Goal: Task Accomplishment & Management: Manage account settings

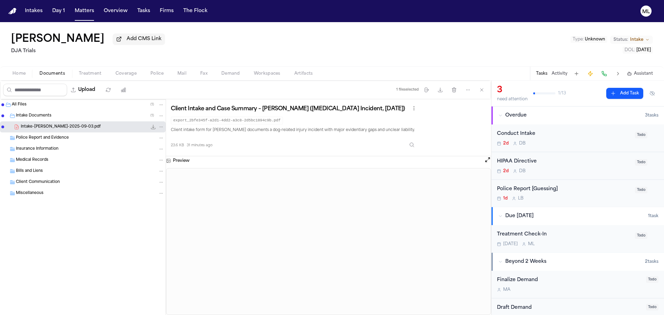
click at [73, 17] on nav "Intakes Day 1 Matters Overview Tasks Firms The Flock ML" at bounding box center [332, 11] width 664 height 22
click at [76, 17] on button "Matters" at bounding box center [84, 11] width 25 height 12
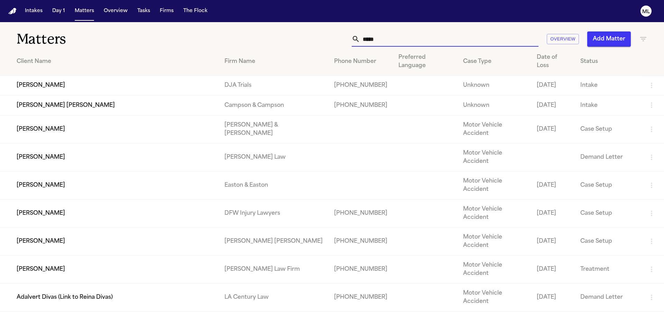
drag, startPoint x: 412, startPoint y: 35, endPoint x: 282, endPoint y: 41, distance: 130.1
click at [283, 41] on div "***** Overview Add Matter" at bounding box center [423, 38] width 447 height 15
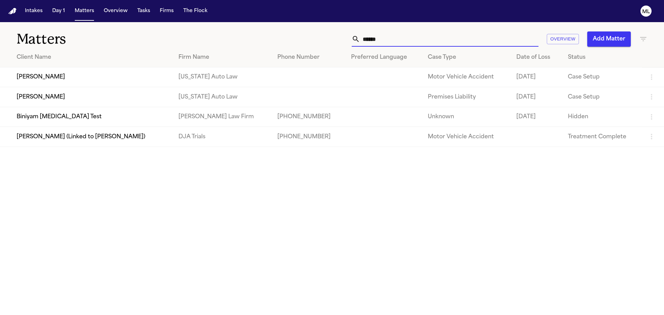
type input "******"
click at [124, 80] on td "[PERSON_NAME]" at bounding box center [86, 77] width 173 height 20
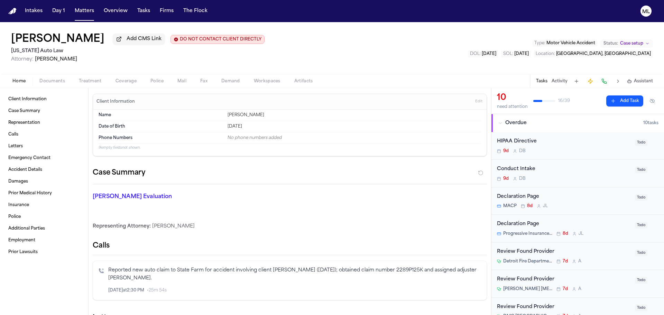
click at [54, 80] on span "Documents" at bounding box center [52, 81] width 26 height 6
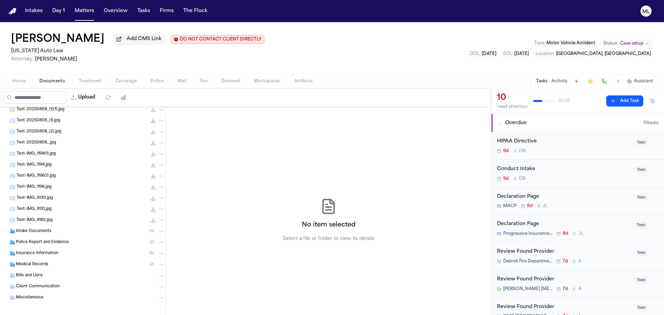
scroll to position [95, 0]
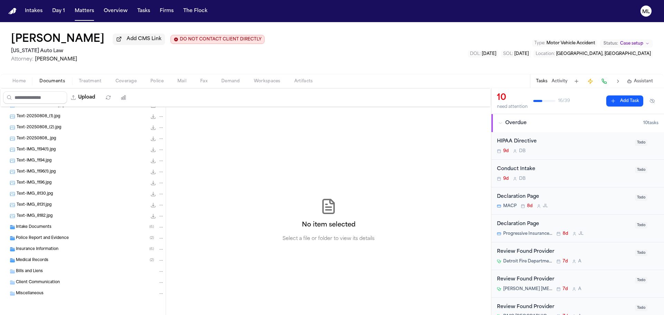
click at [58, 248] on div "Insurance Information ( 6 )" at bounding box center [90, 249] width 148 height 6
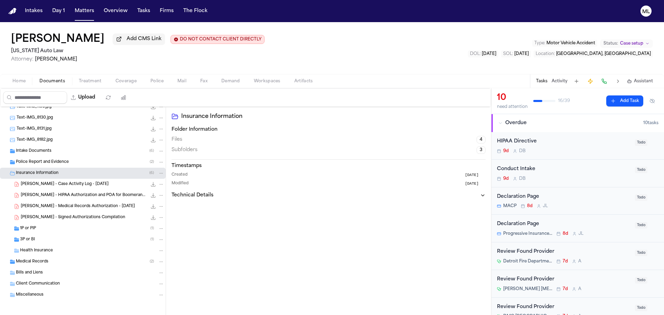
scroll to position [173, 0]
click at [80, 230] on div "1P or PIP ( 1 )" at bounding box center [92, 227] width 144 height 6
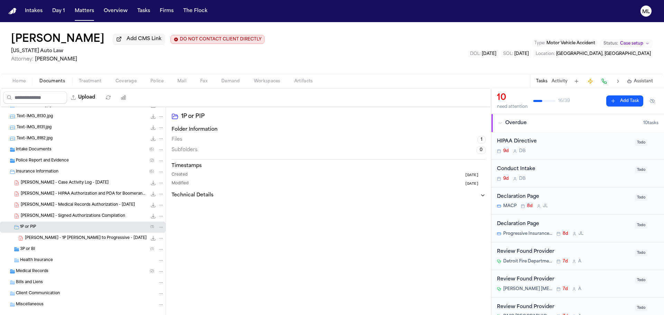
click at [150, 240] on icon "File: A. Barnes - 1P LOR to Progressive - 8.27.25" at bounding box center [153, 238] width 6 height 6
click at [43, 255] on div "Health Insurance" at bounding box center [83, 260] width 166 height 11
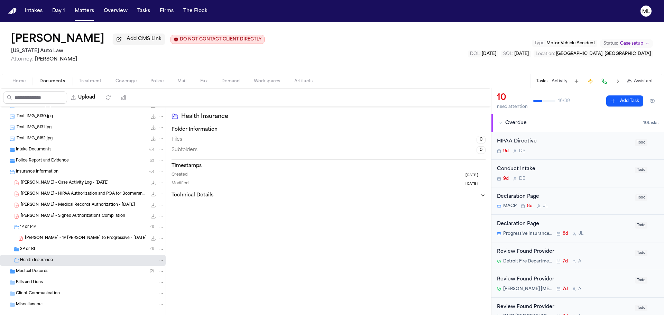
click at [43, 250] on div "3P or BI ( 1 )" at bounding box center [92, 249] width 144 height 6
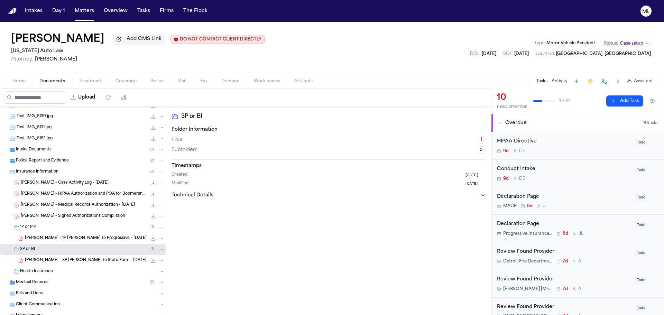
click at [150, 259] on icon "File: A. Barnes - 3P LOR to State Farm - 8.27.25" at bounding box center [153, 261] width 6 height 6
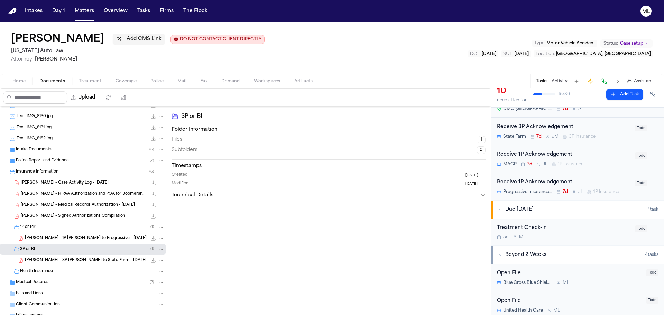
scroll to position [277, 0]
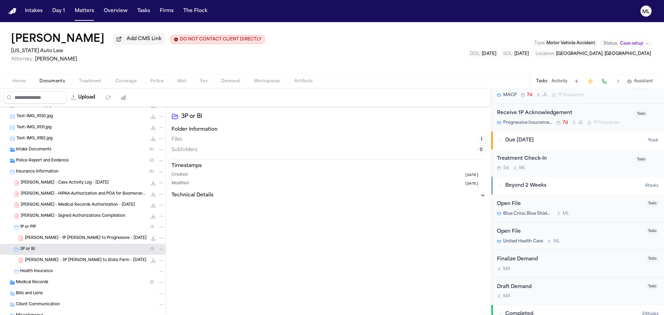
click at [569, 169] on div "5d M L" at bounding box center [564, 168] width 134 height 6
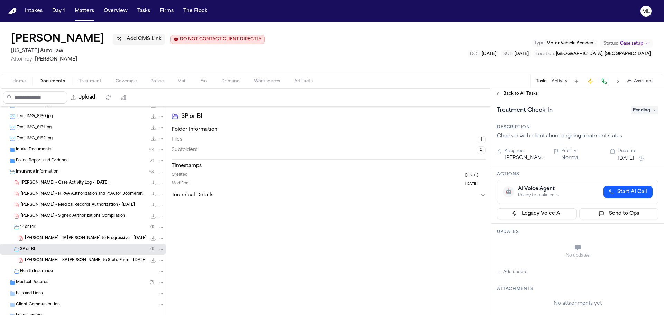
click at [644, 109] on span "Pending" at bounding box center [644, 110] width 28 height 8
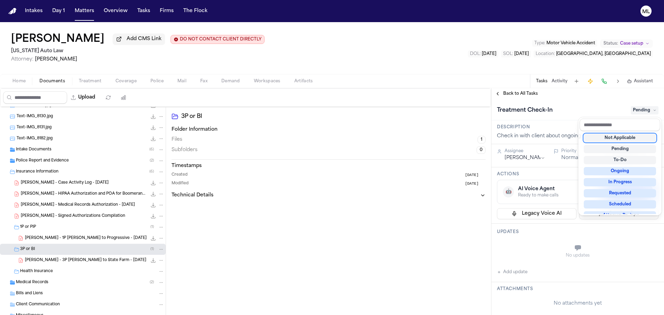
click at [618, 138] on div "Not Applicable" at bounding box center [619, 138] width 72 height 8
click at [516, 92] on div "**********" at bounding box center [577, 201] width 172 height 227
click at [516, 92] on span "Back to All Tasks" at bounding box center [520, 94] width 35 height 6
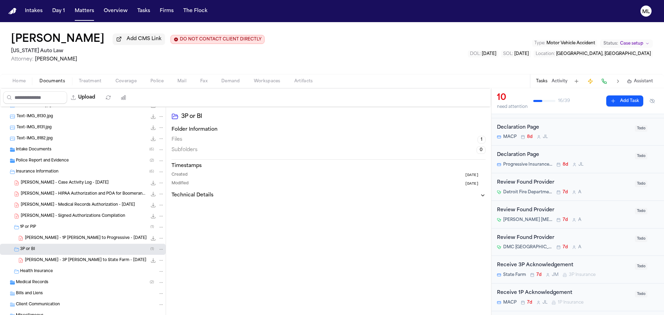
scroll to position [104, 0]
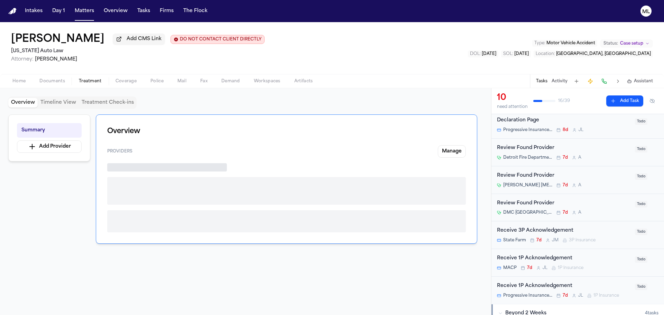
click at [90, 81] on span "Treatment" at bounding box center [90, 81] width 23 height 6
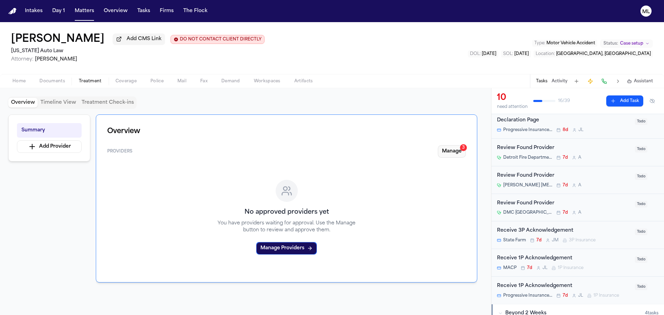
click at [458, 148] on button "Manage 3" at bounding box center [452, 151] width 28 height 12
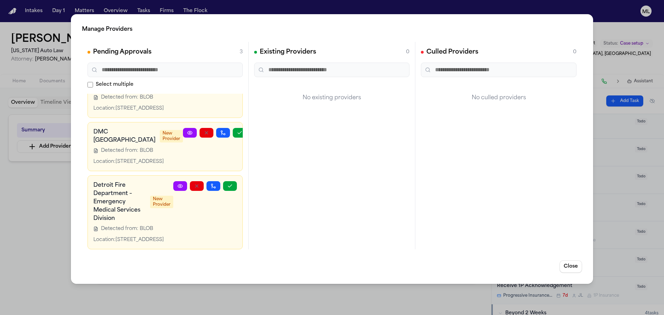
scroll to position [53, 0]
click at [233, 128] on button "button" at bounding box center [240, 133] width 14 height 10
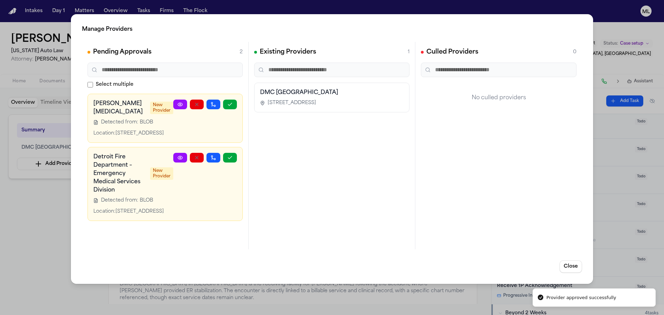
scroll to position [0, 0]
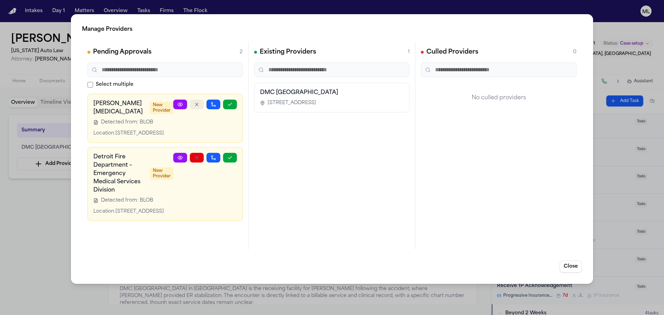
click at [198, 104] on icon "button" at bounding box center [197, 105] width 6 height 6
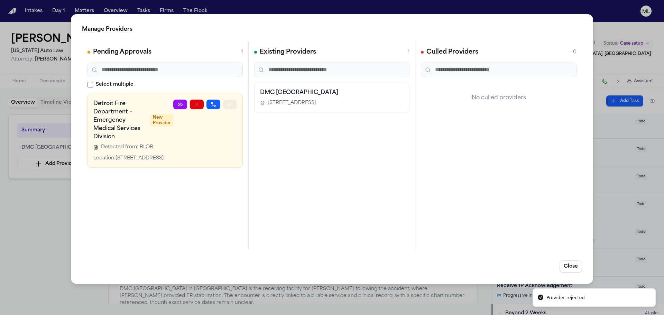
click at [232, 104] on icon "button" at bounding box center [230, 105] width 6 height 6
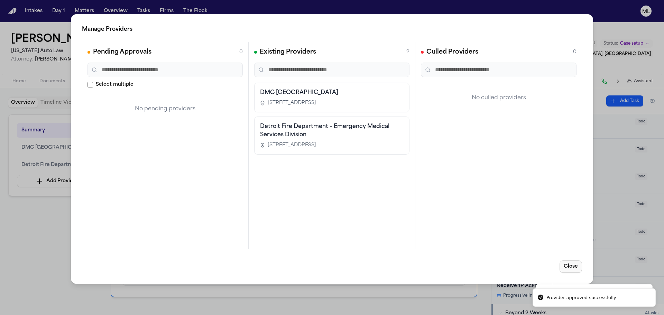
click at [568, 267] on button "Close" at bounding box center [570, 266] width 22 height 12
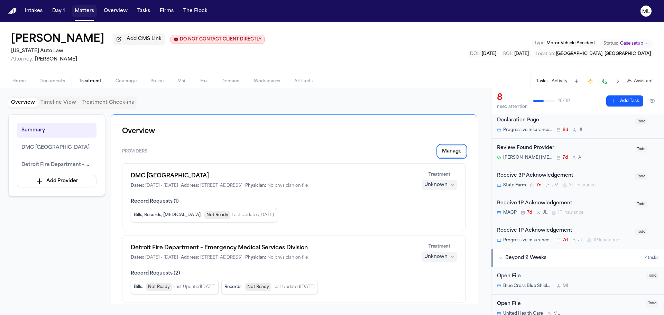
drag, startPoint x: 76, startPoint y: 15, endPoint x: 82, endPoint y: 15, distance: 5.2
click at [76, 15] on button "Matters" at bounding box center [84, 11] width 25 height 12
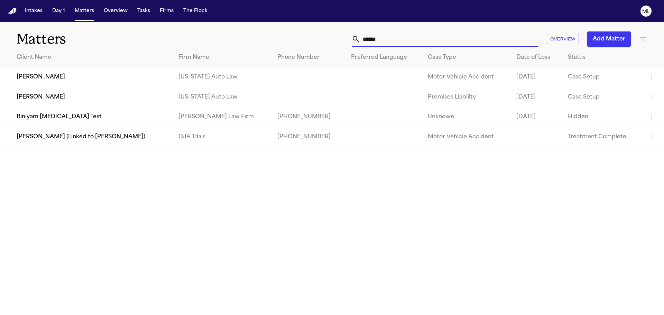
drag, startPoint x: 394, startPoint y: 42, endPoint x: 357, endPoint y: 40, distance: 37.0
click at [361, 41] on input "******" at bounding box center [449, 38] width 178 height 15
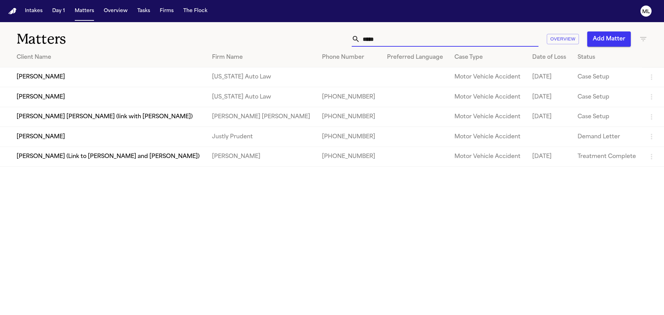
type input "*****"
click at [133, 97] on td "[PERSON_NAME]" at bounding box center [103, 97] width 206 height 20
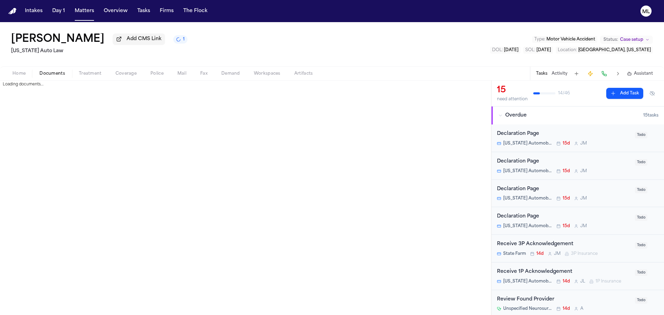
click at [55, 75] on span "Documents" at bounding box center [52, 74] width 26 height 6
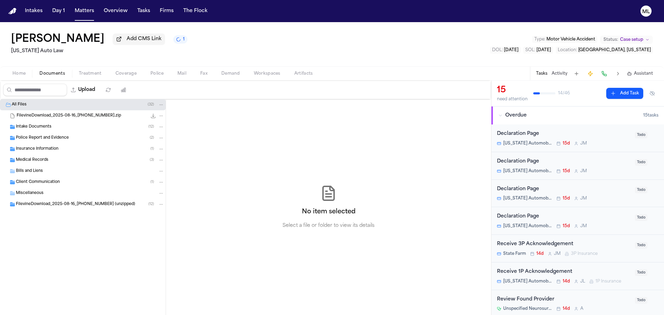
click at [54, 141] on div "Police Report and Evidence ( 2 )" at bounding box center [83, 137] width 166 height 11
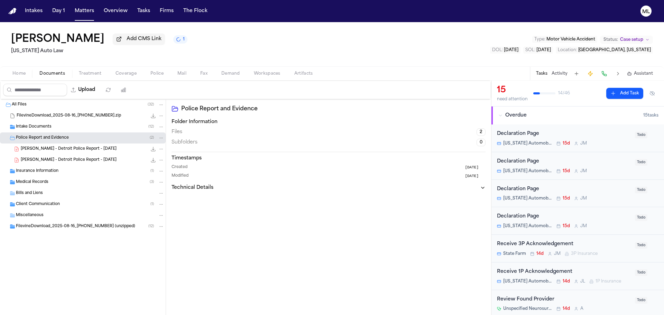
click at [47, 175] on div "Insurance Information ( 1 )" at bounding box center [83, 171] width 166 height 11
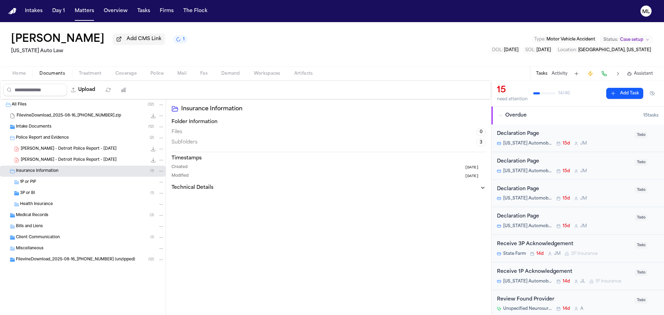
click at [56, 194] on div "3P or BI ( 1 )" at bounding box center [92, 193] width 144 height 6
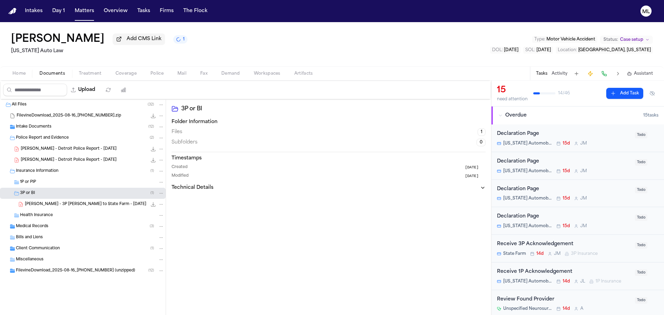
click at [83, 205] on span "D. Woods - 3P LOR to State Farm - 9.4.25" at bounding box center [85, 205] width 121 height 6
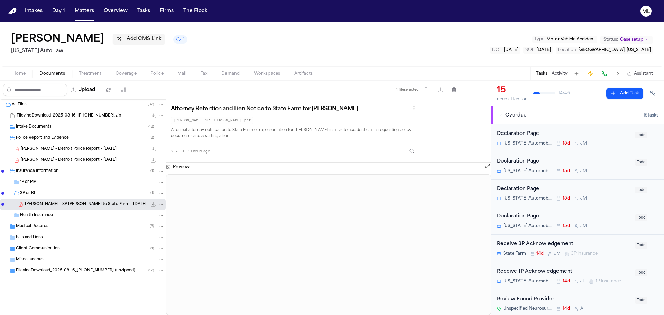
click at [56, 147] on span "[PERSON_NAME] - Detroit Police Report - [DATE]" at bounding box center [69, 149] width 96 height 6
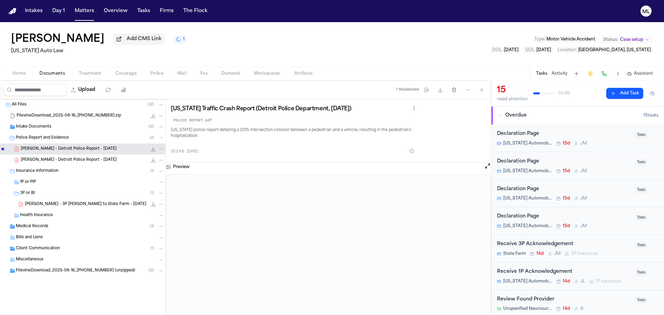
click at [125, 76] on span "Coverage" at bounding box center [125, 74] width 21 height 6
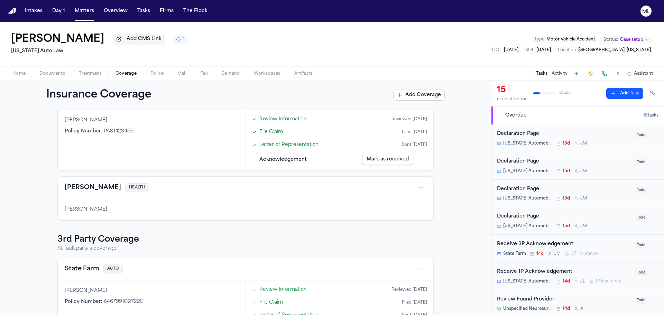
scroll to position [138, 0]
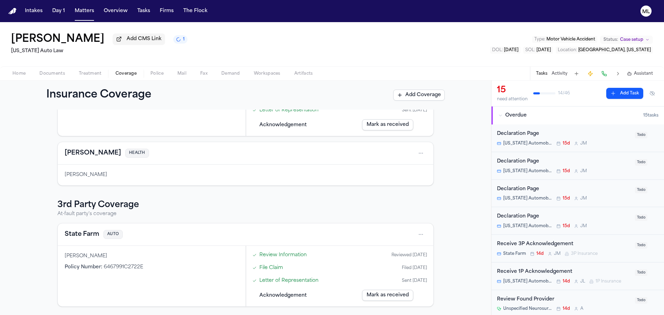
click at [87, 205] on h3 "3rd Party Coverage" at bounding box center [245, 204] width 376 height 11
click at [79, 234] on button "State Farm" at bounding box center [82, 235] width 35 height 10
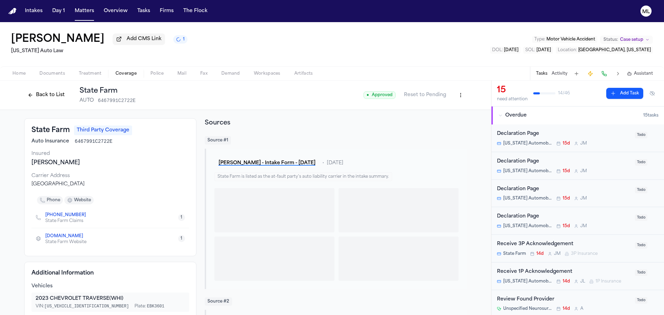
scroll to position [104, 0]
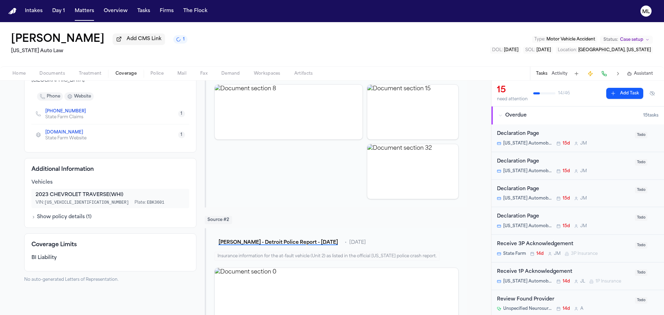
click at [564, 68] on div "Tasks Activity Assistant" at bounding box center [594, 73] width 129 height 13
click at [562, 74] on button "Activity" at bounding box center [559, 74] width 16 height 6
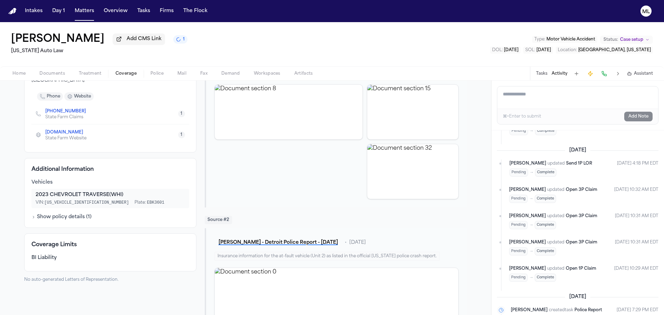
scroll to position [0, 0]
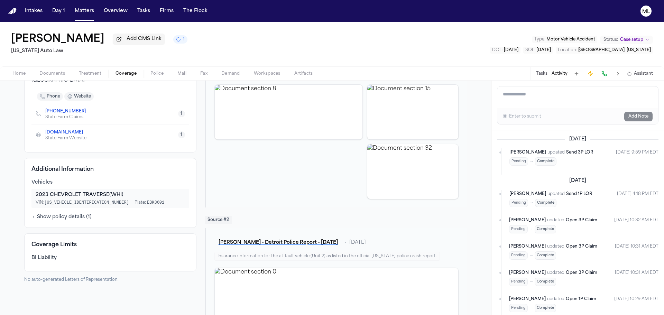
click at [560, 74] on button "Activity" at bounding box center [559, 74] width 16 height 6
click at [517, 101] on textarea "Add a note to this matter" at bounding box center [577, 97] width 161 height 22
paste textarea "**********"
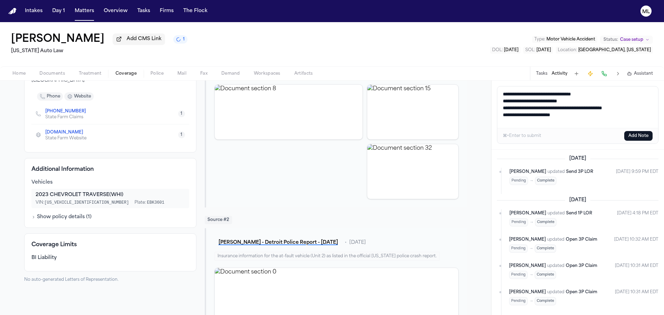
type textarea "**********"
click at [634, 135] on button "Add Note" at bounding box center [638, 136] width 28 height 10
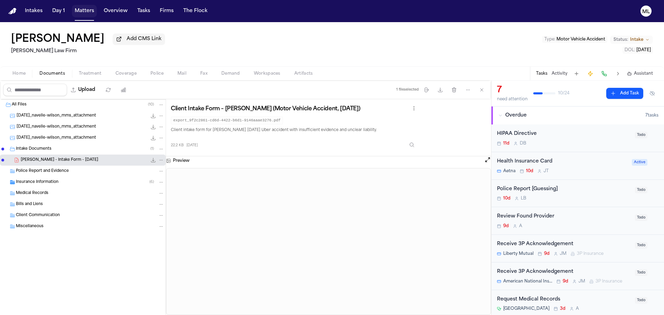
drag, startPoint x: 0, startPoint y: 0, endPoint x: 81, endPoint y: 11, distance: 81.7
click at [81, 11] on button "Matters" at bounding box center [84, 11] width 25 height 12
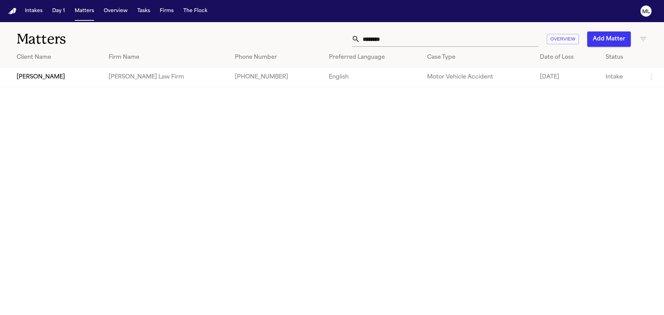
drag, startPoint x: 424, startPoint y: 44, endPoint x: 318, endPoint y: 49, distance: 106.9
click at [318, 49] on div "Matters ******* Overview Add Matter Client Name Firm Name Phone Number Preferre…" at bounding box center [332, 54] width 664 height 65
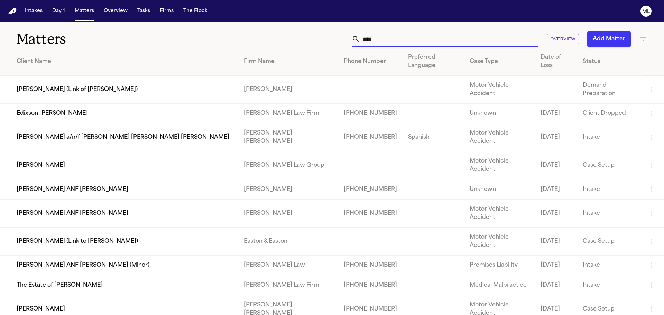
type input "****"
drag, startPoint x: 396, startPoint y: 38, endPoint x: 358, endPoint y: 39, distance: 38.0
click at [360, 39] on input "****" at bounding box center [449, 38] width 178 height 15
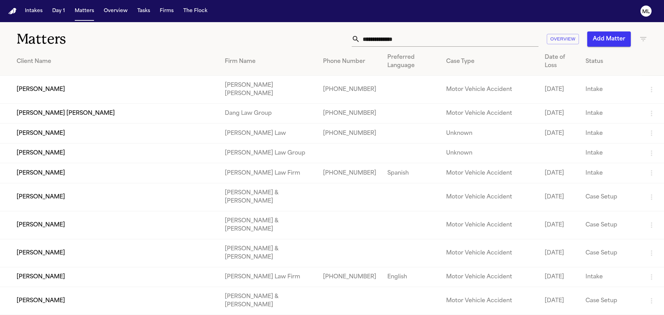
click at [64, 166] on td "[PERSON_NAME]" at bounding box center [109, 173] width 219 height 20
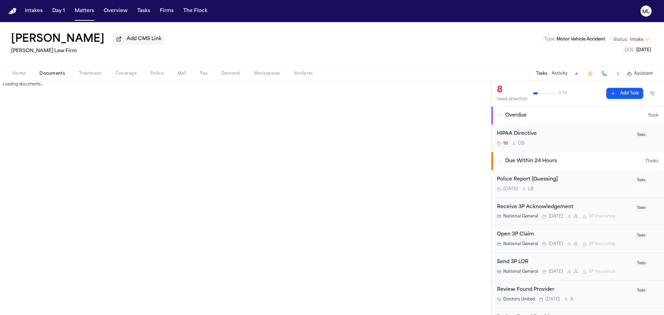
click at [43, 73] on span "Documents" at bounding box center [52, 74] width 26 height 6
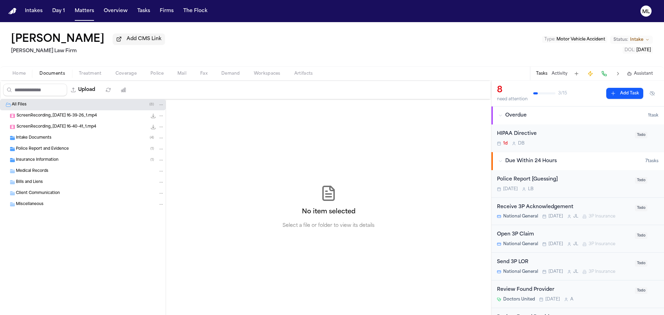
click at [43, 139] on span "Intake Documents" at bounding box center [34, 138] width 36 height 6
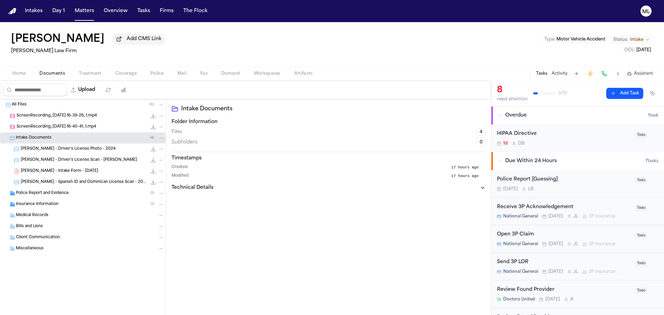
click at [49, 197] on div "Police Report and Evidence ( 1 )" at bounding box center [83, 193] width 166 height 11
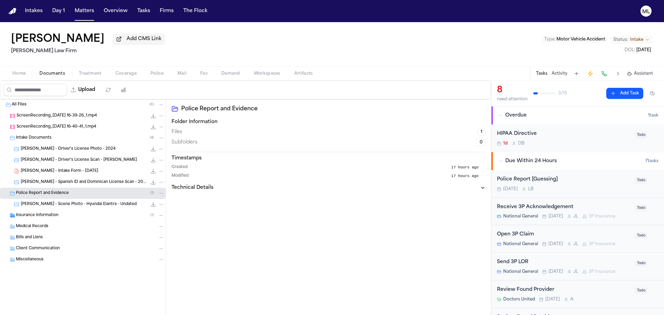
click at [45, 172] on span "M. Medina - Intake Form - 9.4.25" at bounding box center [59, 171] width 77 height 6
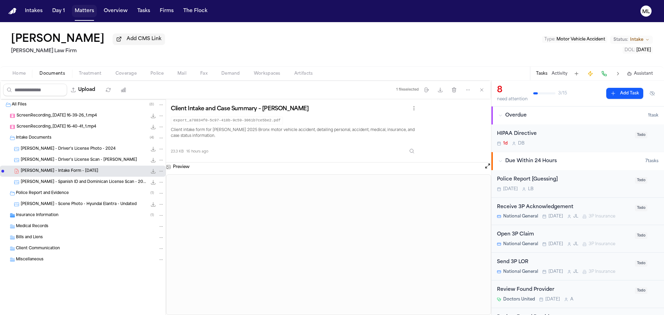
drag, startPoint x: 81, startPoint y: 11, endPoint x: 137, endPoint y: 21, distance: 56.4
click at [81, 11] on button "Matters" at bounding box center [84, 11] width 25 height 12
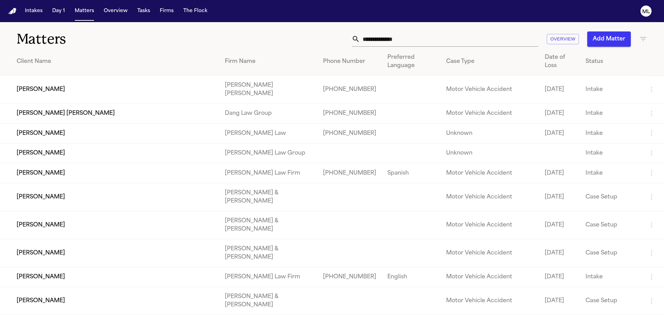
click at [445, 44] on input "text" at bounding box center [449, 38] width 178 height 15
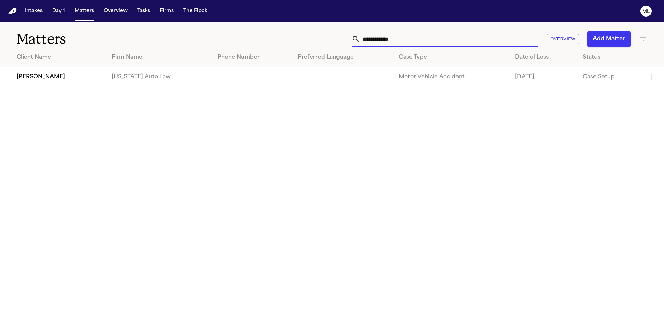
type input "**********"
click at [77, 76] on td "[PERSON_NAME]" at bounding box center [53, 77] width 106 height 20
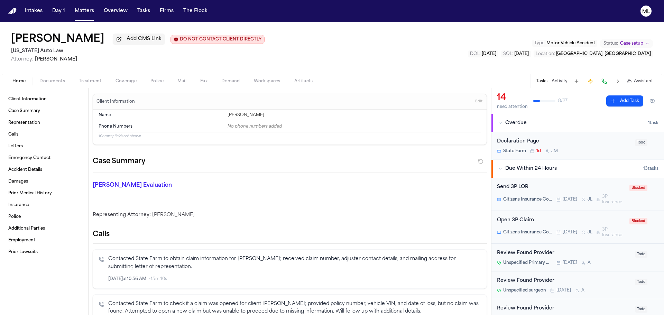
click at [61, 78] on button "Documents" at bounding box center [51, 81] width 39 height 8
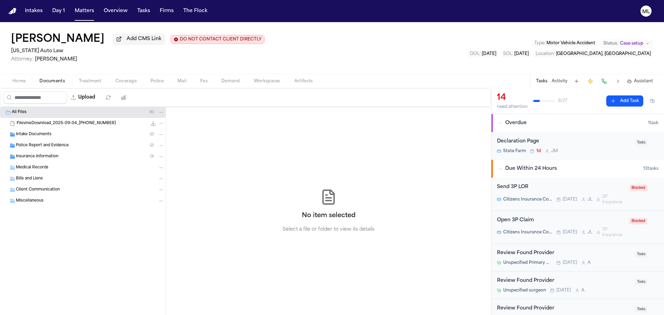
click at [52, 155] on span "Insurance Information" at bounding box center [37, 157] width 43 height 6
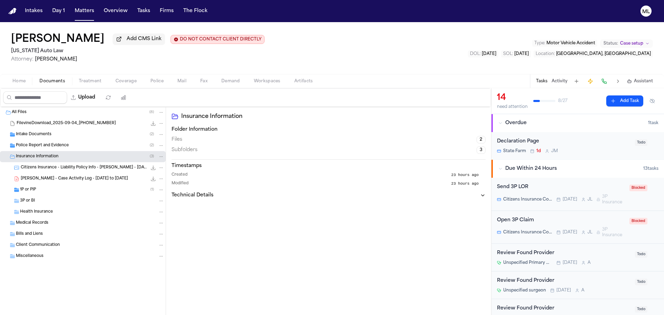
click at [46, 193] on div "1P or PIP ( 1 )" at bounding box center [92, 190] width 144 height 6
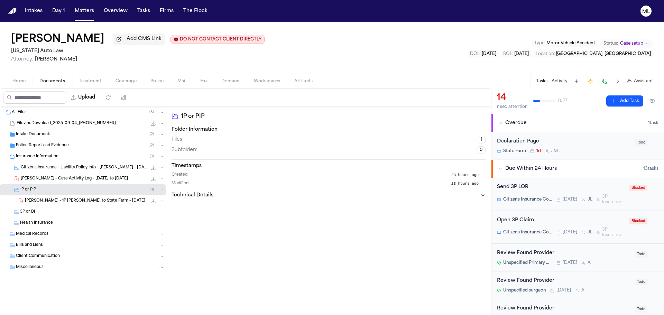
click at [153, 200] on icon "File: K. Williamson - 1P LOR to State Farm - 9.4.25" at bounding box center [153, 201] width 6 height 6
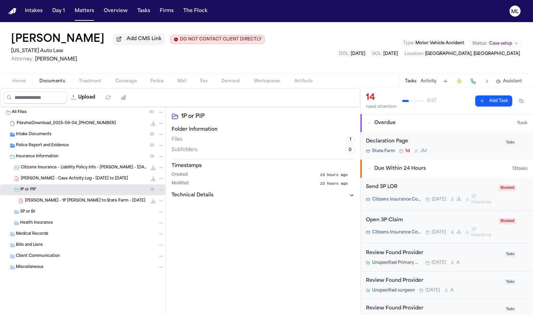
click at [102, 201] on span "K. Williamson - 1P LOR to State Farm - 9.4.25" at bounding box center [85, 201] width 120 height 6
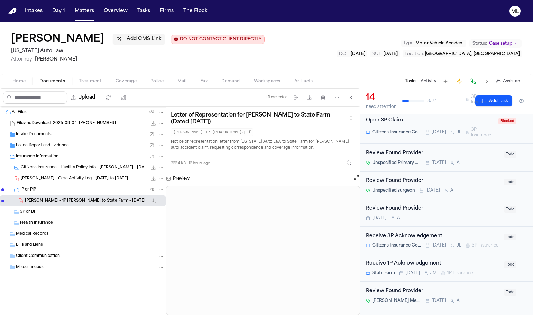
scroll to position [104, 0]
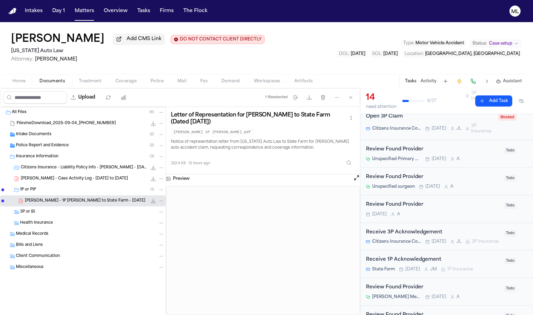
click at [60, 144] on span "Police Report and Evidence" at bounding box center [42, 146] width 53 height 6
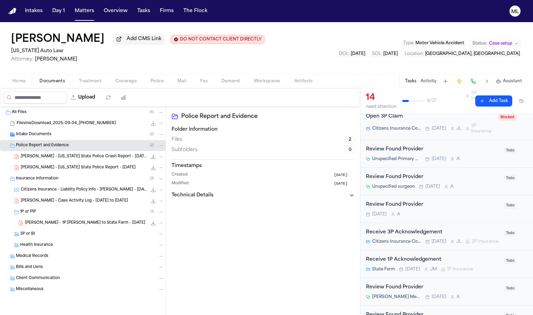
click at [65, 160] on div "K. Williamson - Michigan State Police Crash Report - 5.2.25 48.7 KB • PDF" at bounding box center [83, 156] width 166 height 11
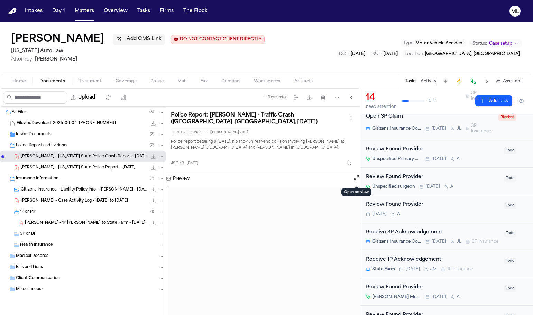
click at [355, 179] on button "Open preview" at bounding box center [356, 177] width 7 height 7
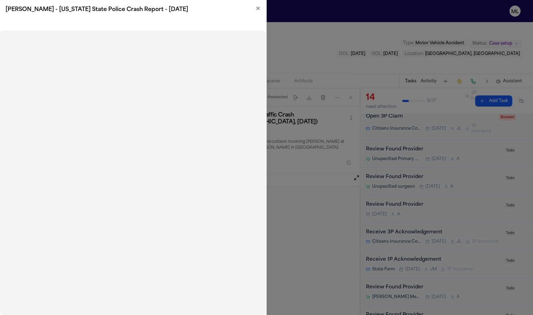
click at [258, 9] on icon "button" at bounding box center [258, 9] width 6 height 6
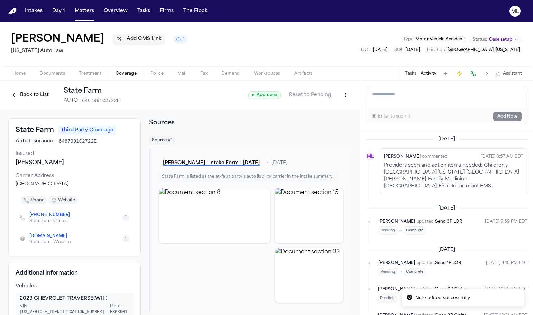
scroll to position [104, 0]
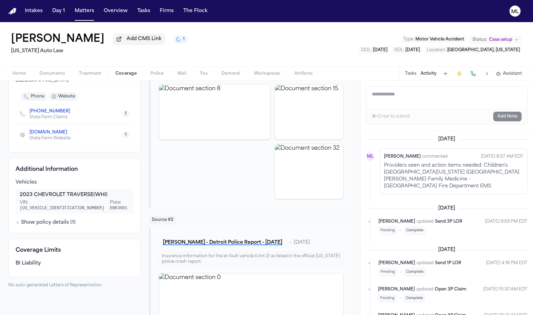
click at [19, 73] on span "Home" at bounding box center [18, 74] width 13 height 6
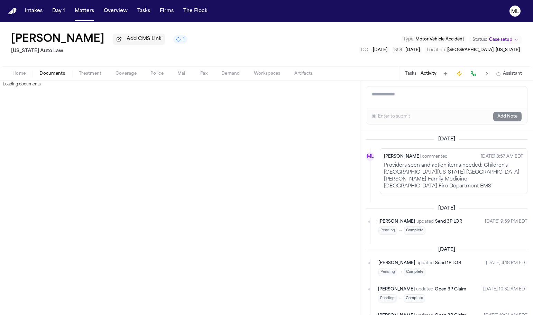
click at [52, 73] on span "Documents" at bounding box center [52, 74] width 26 height 6
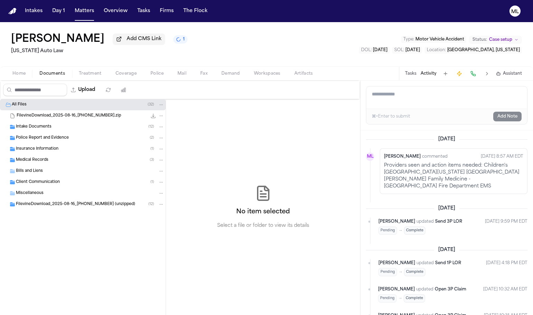
click at [74, 139] on div "Police Report and Evidence ( 2 )" at bounding box center [90, 138] width 148 height 6
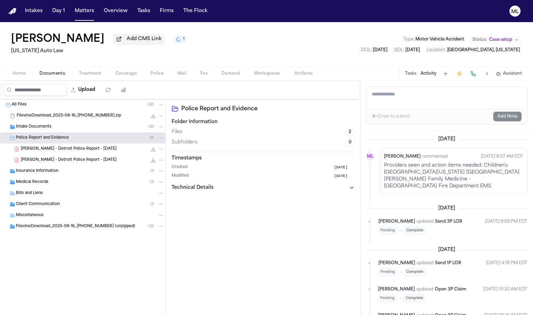
click at [87, 149] on span "[PERSON_NAME] - Detroit Police Report - [DATE]" at bounding box center [69, 149] width 96 height 6
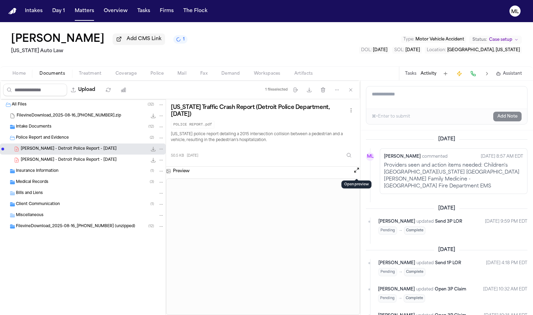
click at [353, 172] on button "Open preview" at bounding box center [356, 170] width 7 height 7
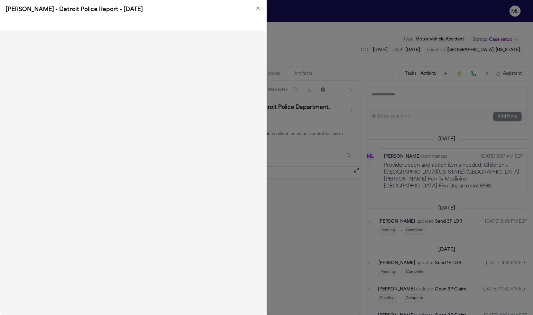
click at [255, 6] on icon "button" at bounding box center [258, 9] width 6 height 6
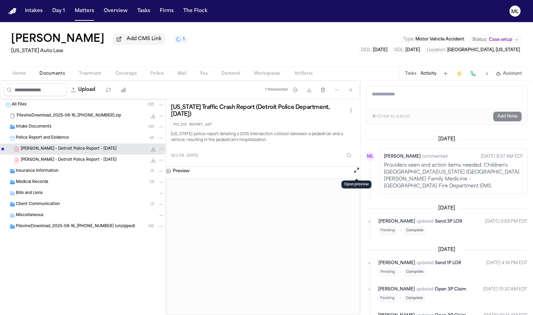
click at [119, 77] on span "button" at bounding box center [125, 77] width 29 height 1
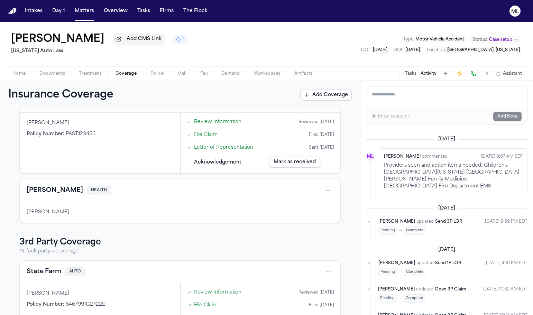
scroll to position [138, 0]
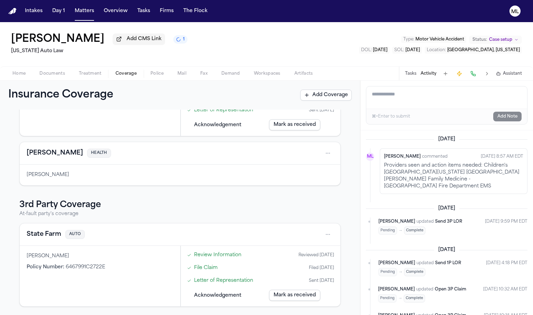
click at [47, 233] on button "State Farm" at bounding box center [44, 235] width 35 height 10
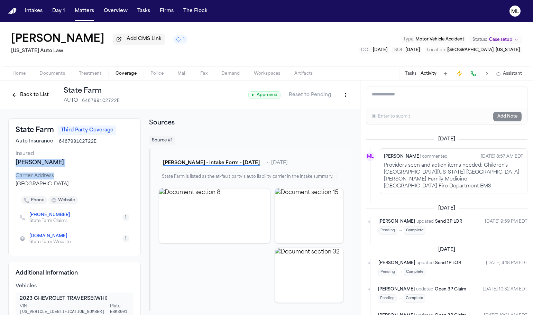
drag, startPoint x: 17, startPoint y: 160, endPoint x: 93, endPoint y: 171, distance: 76.1
click at [93, 171] on div "State Farm Third Party Coverage Auto Insurance 6467991C2722E Insured [PERSON_NA…" at bounding box center [74, 187] width 132 height 138
click at [92, 169] on div "State Farm Third Party Coverage Auto Insurance 6467991C2722E Insured [PERSON_NA…" at bounding box center [74, 187] width 132 height 138
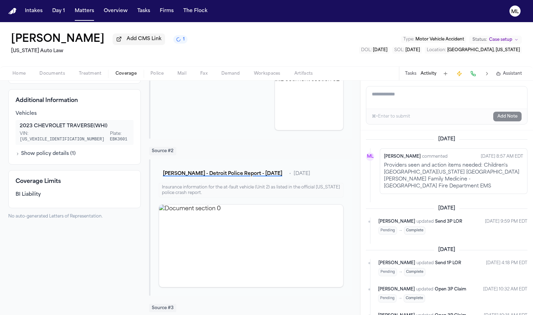
scroll to position [173, 0]
click at [40, 150] on button "Show policy details ( 1 )" at bounding box center [46, 153] width 60 height 7
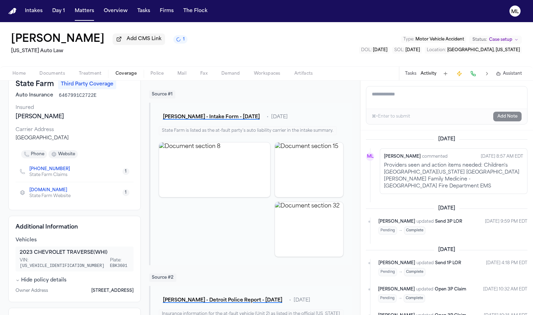
scroll to position [35, 0]
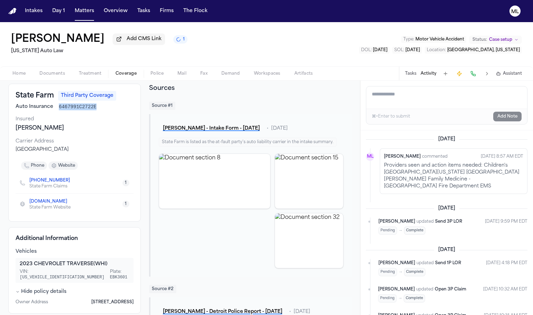
drag, startPoint x: 58, startPoint y: 108, endPoint x: 92, endPoint y: 107, distance: 34.2
click at [92, 107] on span "6467991C2722E" at bounding box center [78, 106] width 38 height 7
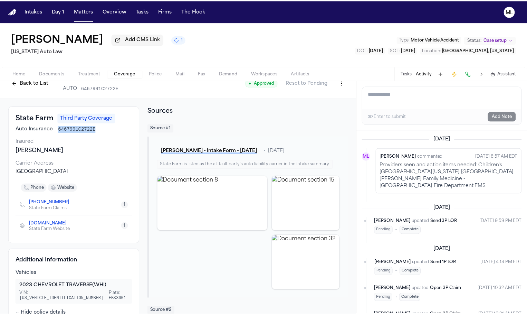
scroll to position [0, 0]
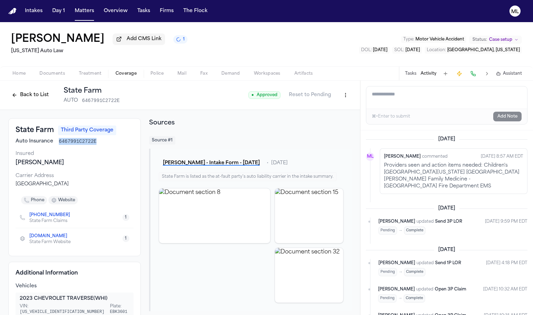
click at [343, 96] on html "Intakes Day 1 Matters Overview Tasks Firms The Flock ML [PERSON_NAME] Add CMS L…" at bounding box center [266, 157] width 533 height 315
click at [331, 106] on div "Edit Coverage" at bounding box center [316, 109] width 58 height 11
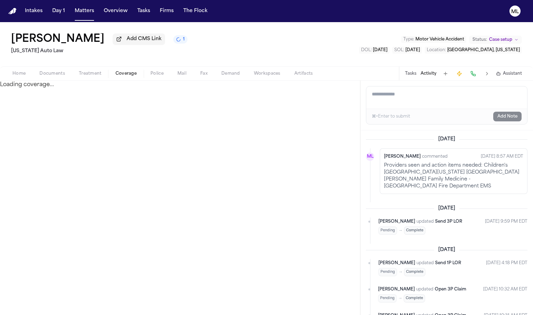
select select "**********"
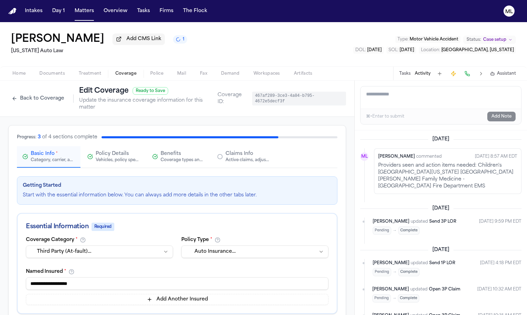
click at [243, 150] on span "Claims Info" at bounding box center [240, 153] width 28 height 7
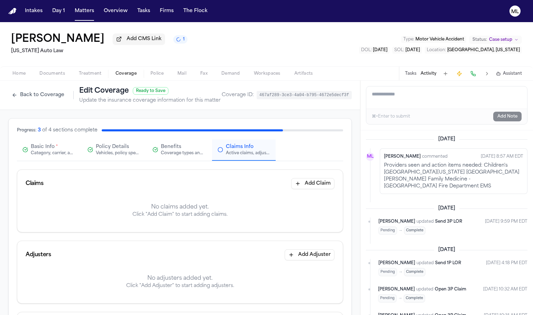
click at [41, 92] on button "Back to Coverage" at bounding box center [37, 95] width 59 height 11
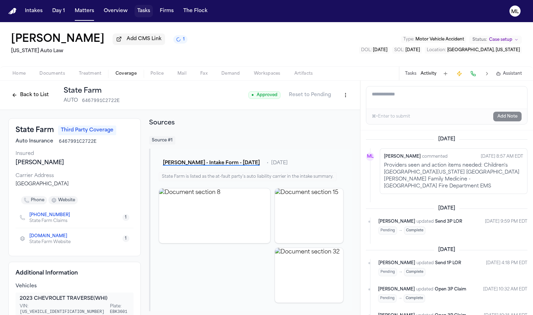
click at [146, 7] on button "Tasks" at bounding box center [143, 11] width 18 height 12
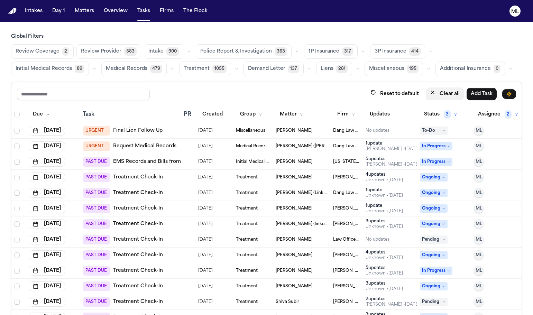
click at [445, 95] on button "Clear all" at bounding box center [445, 93] width 38 height 13
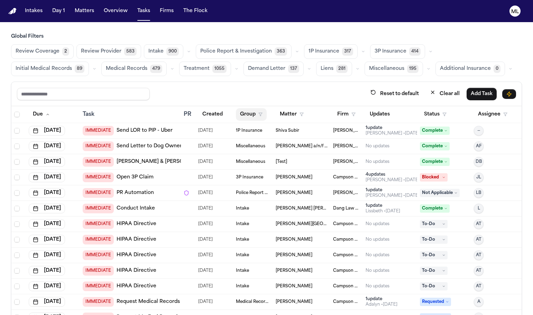
click at [245, 116] on button "Group" at bounding box center [251, 114] width 31 height 12
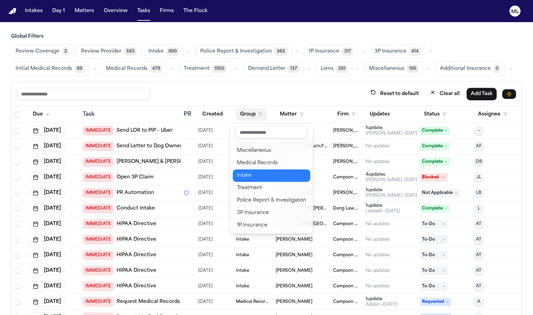
scroll to position [35, 0]
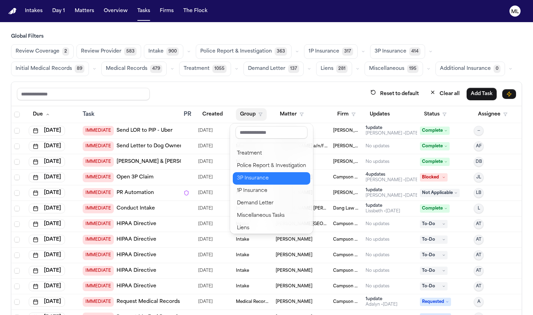
click at [260, 175] on div "3P Insurance" at bounding box center [271, 178] width 69 height 8
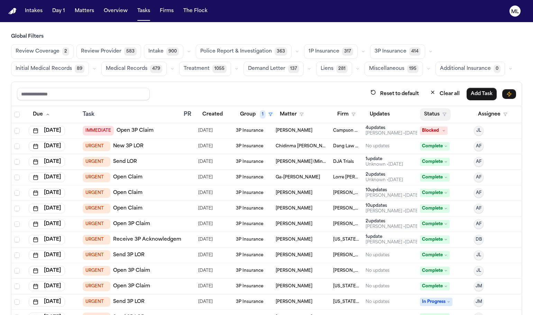
click at [420, 115] on button "Status" at bounding box center [435, 114] width 31 height 12
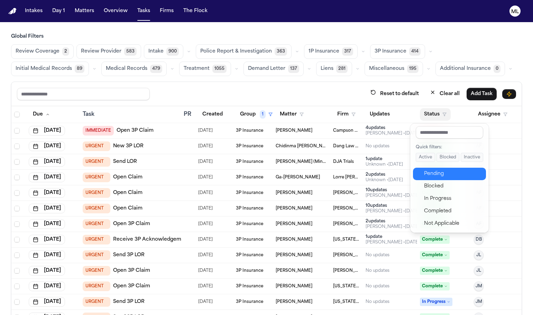
click at [429, 175] on div "Pending" at bounding box center [453, 174] width 58 height 8
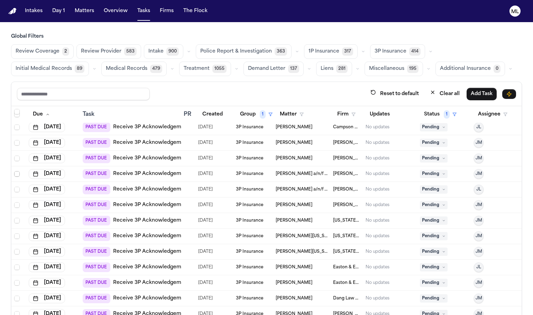
click at [18, 171] on span "Select row" at bounding box center [17, 174] width 6 height 6
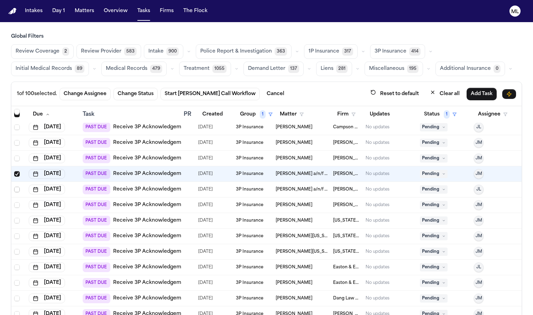
click at [17, 189] on span "Select row" at bounding box center [17, 190] width 6 height 6
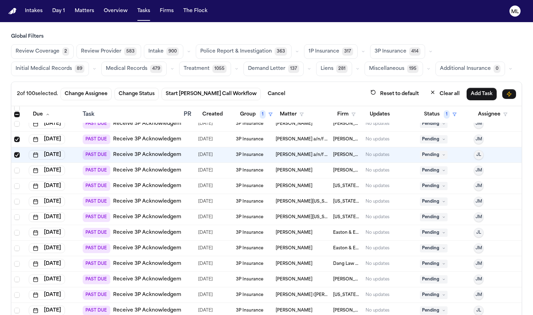
scroll to position [138, 0]
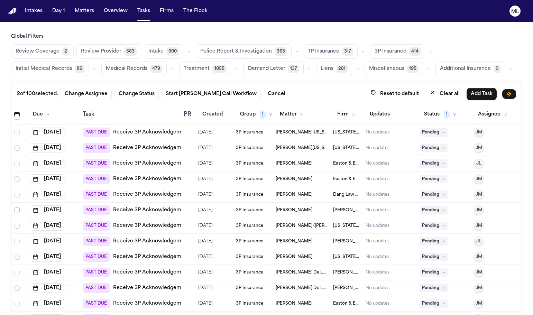
click at [17, 212] on span "Select row" at bounding box center [17, 210] width 6 height 6
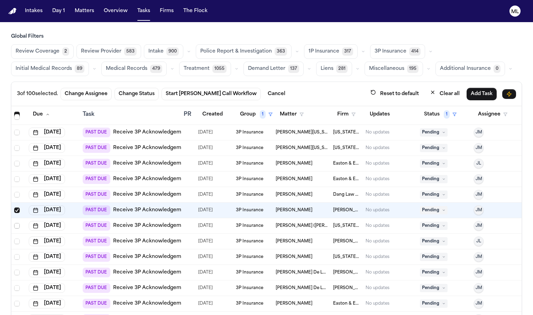
click at [17, 226] on span "Select row" at bounding box center [17, 226] width 6 height 6
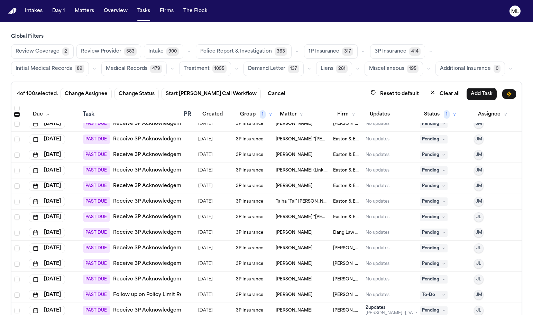
scroll to position [415, 0]
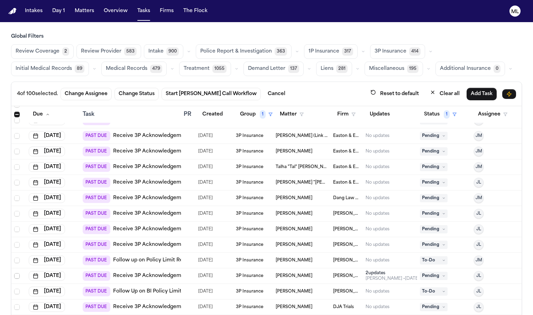
click at [17, 275] on span "Select row" at bounding box center [17, 276] width 6 height 6
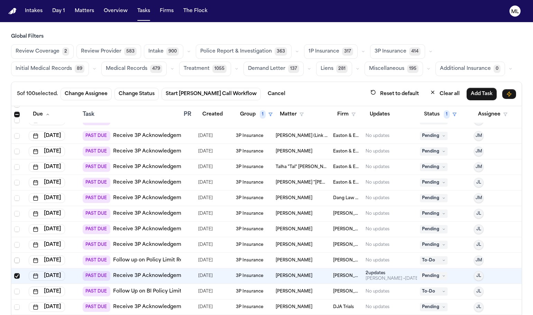
click at [16, 260] on span "Select row" at bounding box center [17, 261] width 6 height 6
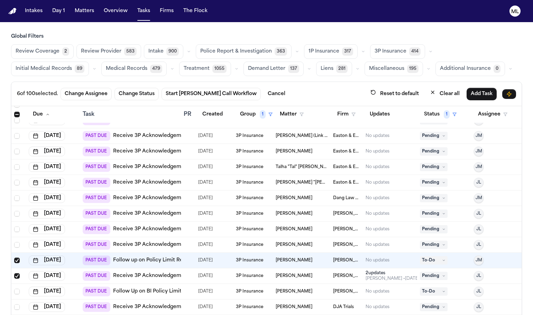
click at [15, 249] on td at bounding box center [18, 245] width 15 height 16
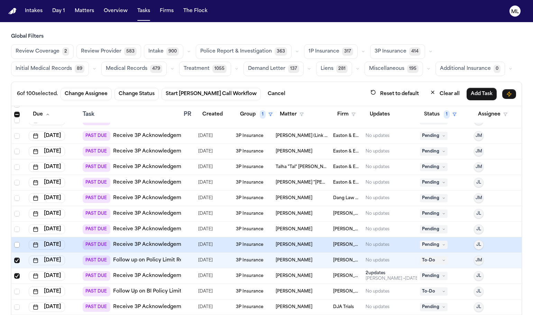
click at [16, 243] on span "Select row" at bounding box center [17, 245] width 6 height 6
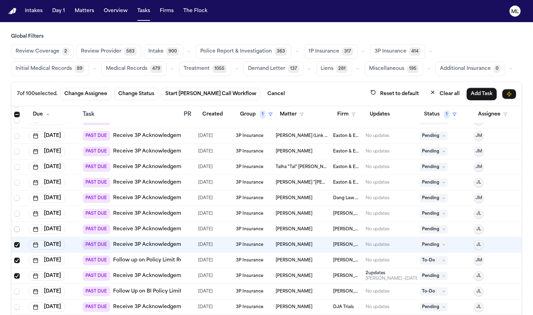
click at [18, 229] on span "Select row" at bounding box center [17, 229] width 6 height 6
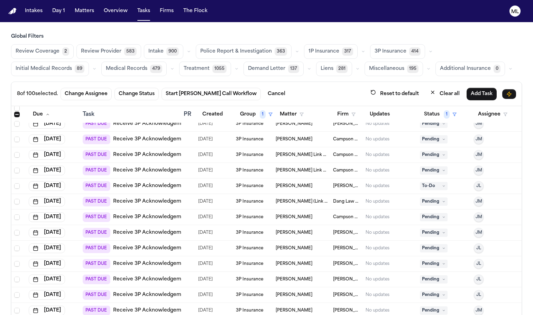
scroll to position [726, 0]
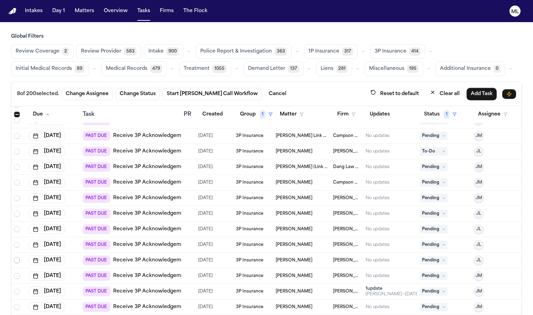
click at [17, 260] on span "Select row" at bounding box center [17, 261] width 6 height 6
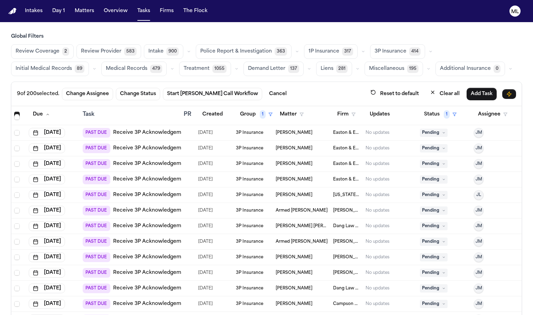
scroll to position [1210, 0]
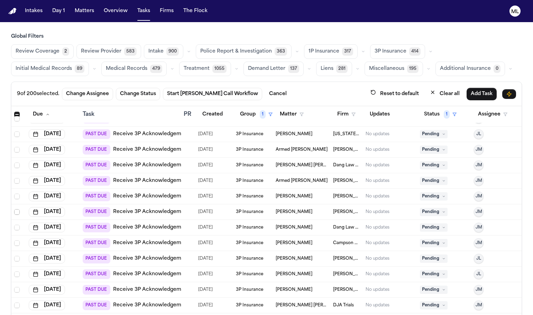
click at [19, 214] on span "Select row" at bounding box center [17, 212] width 6 height 6
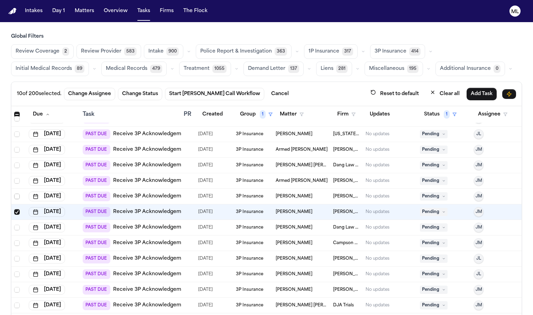
click at [18, 197] on span "Select row" at bounding box center [17, 197] width 6 height 6
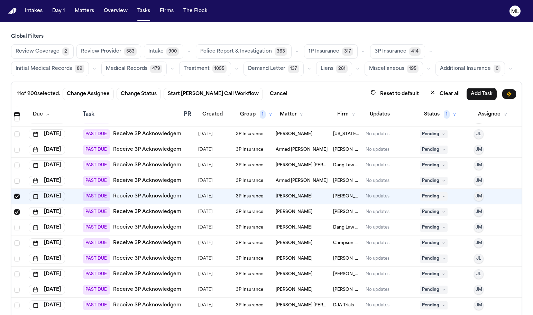
scroll to position [1279, 0]
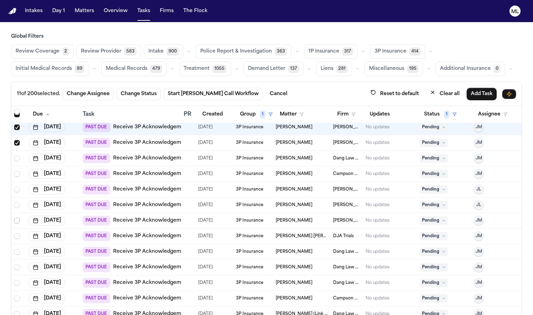
click at [17, 221] on span "Select row" at bounding box center [17, 221] width 6 height 6
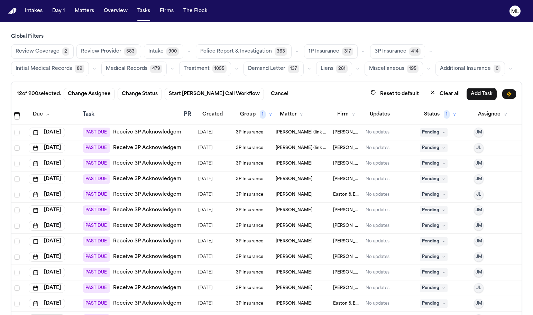
scroll to position [1728, 0]
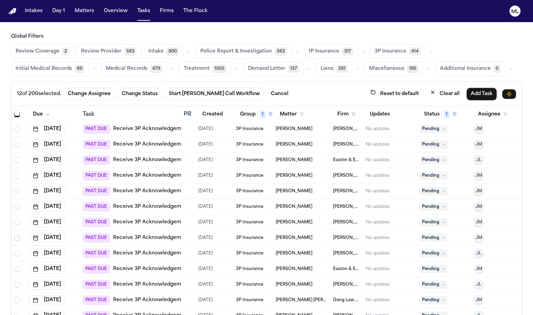
click at [16, 240] on span "Select row" at bounding box center [17, 238] width 6 height 6
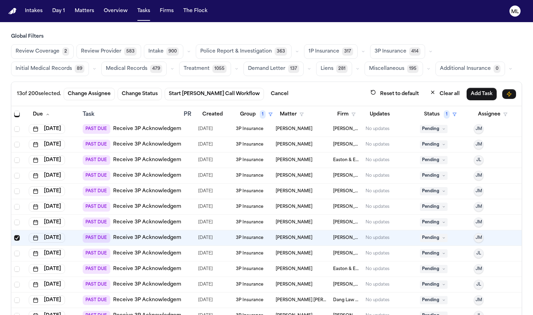
scroll to position [1797, 0]
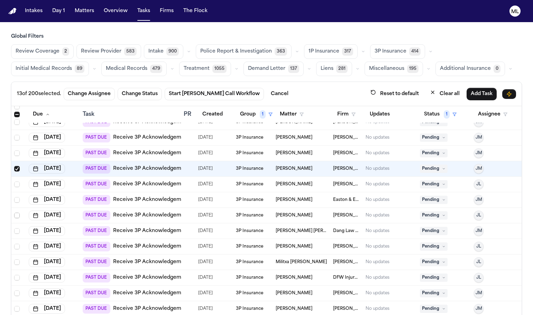
click at [16, 216] on span "Select row" at bounding box center [17, 216] width 6 height 6
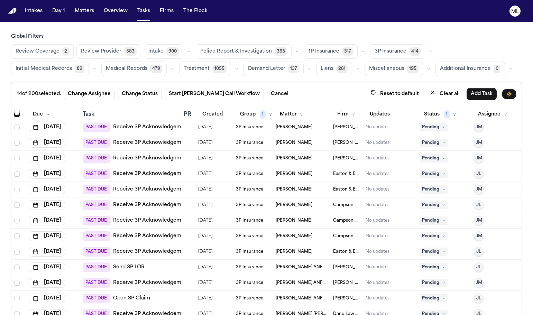
scroll to position [2039, 0]
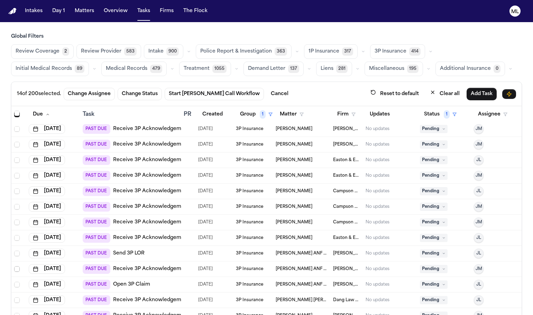
click at [14, 268] on span "Select row" at bounding box center [17, 269] width 6 height 6
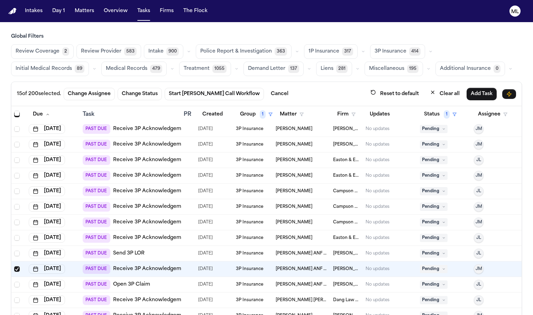
click at [14, 268] on span "Select row" at bounding box center [17, 269] width 6 height 6
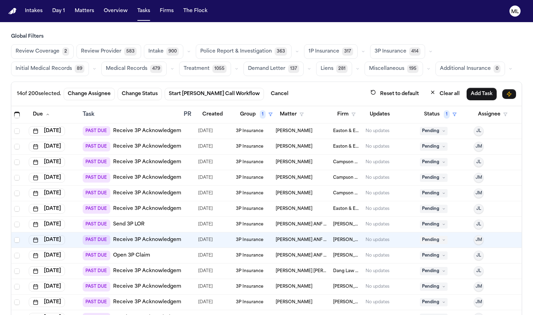
scroll to position [2109, 0]
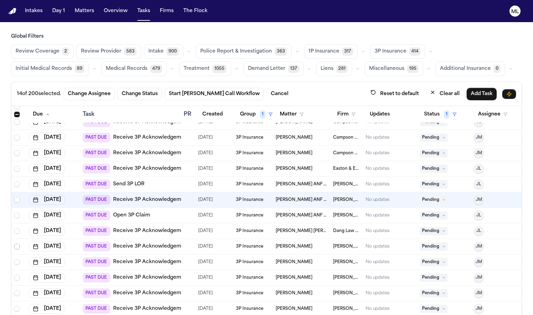
click at [17, 248] on span "Select row" at bounding box center [17, 247] width 6 height 6
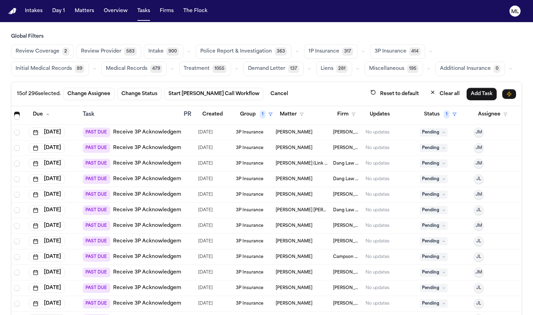
scroll to position [2662, 0]
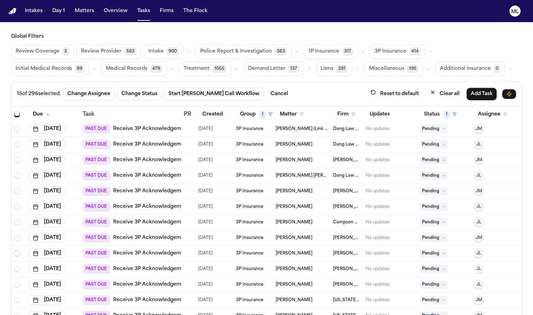
click at [15, 254] on span "Select row" at bounding box center [17, 254] width 6 height 6
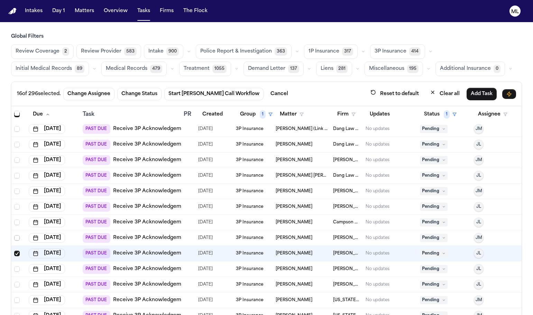
click at [15, 239] on span "Select row" at bounding box center [17, 238] width 6 height 6
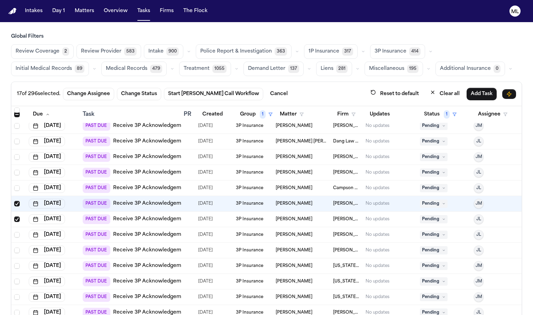
scroll to position [2696, 0]
click at [18, 250] on span "Select row" at bounding box center [17, 250] width 6 height 6
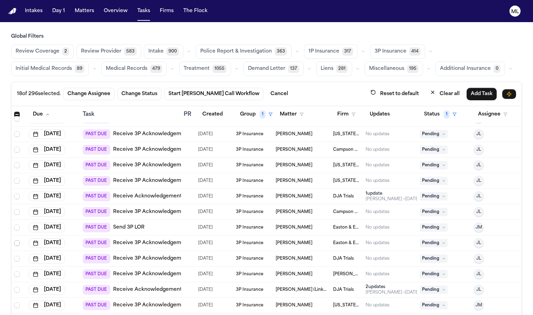
scroll to position [3560, 0]
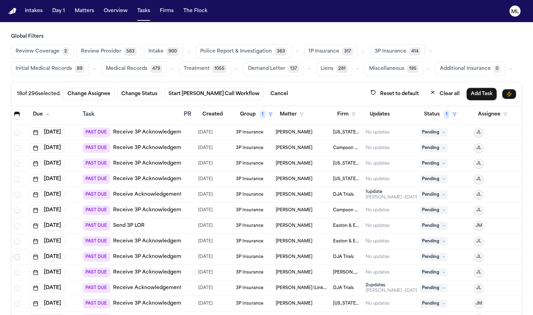
click at [15, 255] on span "Select row" at bounding box center [17, 257] width 6 height 6
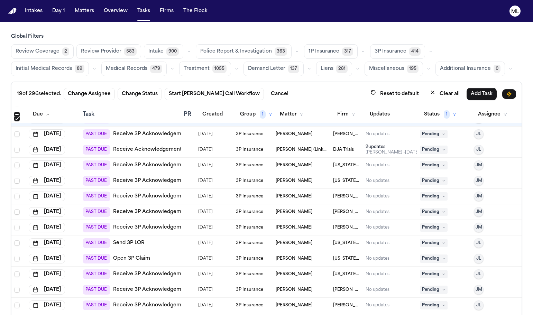
scroll to position [3768, 0]
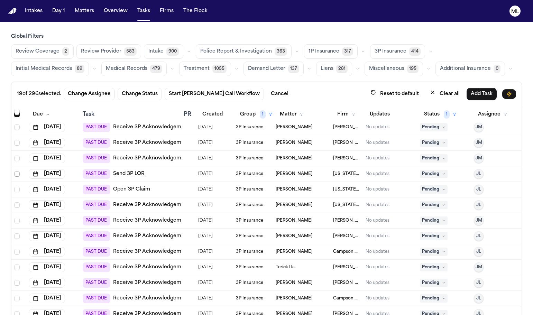
click at [16, 176] on span "Select row" at bounding box center [17, 174] width 6 height 6
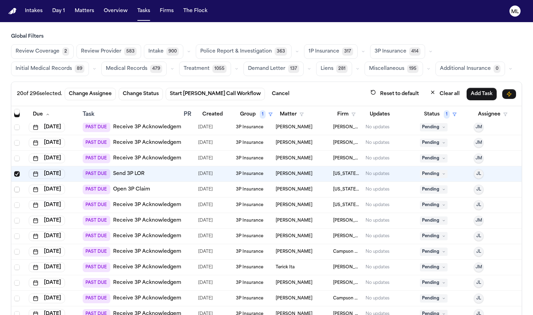
click at [15, 191] on span "Select row" at bounding box center [17, 190] width 6 height 6
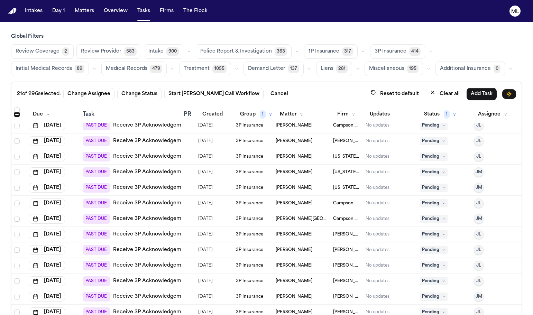
scroll to position [4010, 0]
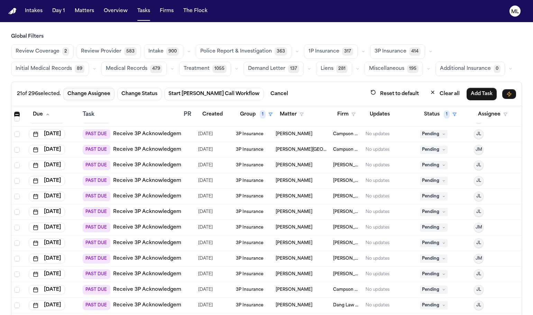
click at [90, 94] on button "Change Assignee" at bounding box center [88, 94] width 51 height 12
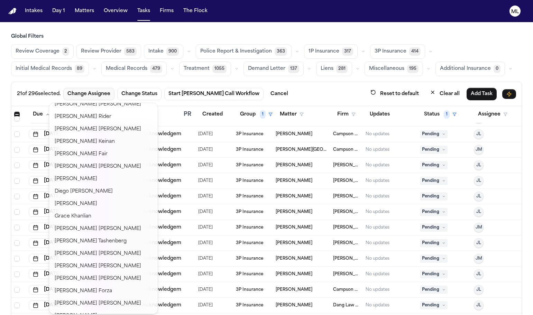
scroll to position [207, 0]
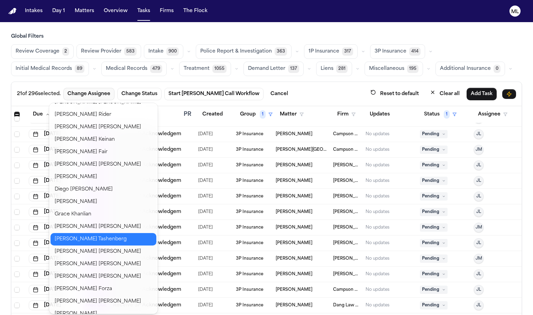
click at [97, 236] on button "[PERSON_NAME]" at bounding box center [103, 239] width 106 height 12
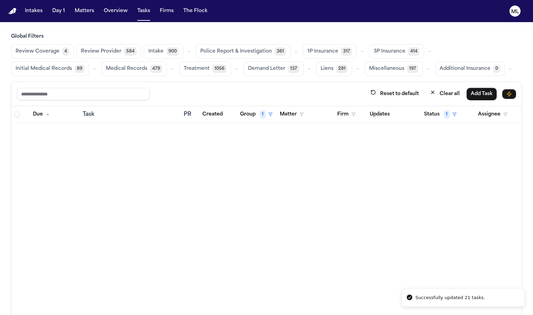
scroll to position [4010, 0]
